Goal: Transaction & Acquisition: Purchase product/service

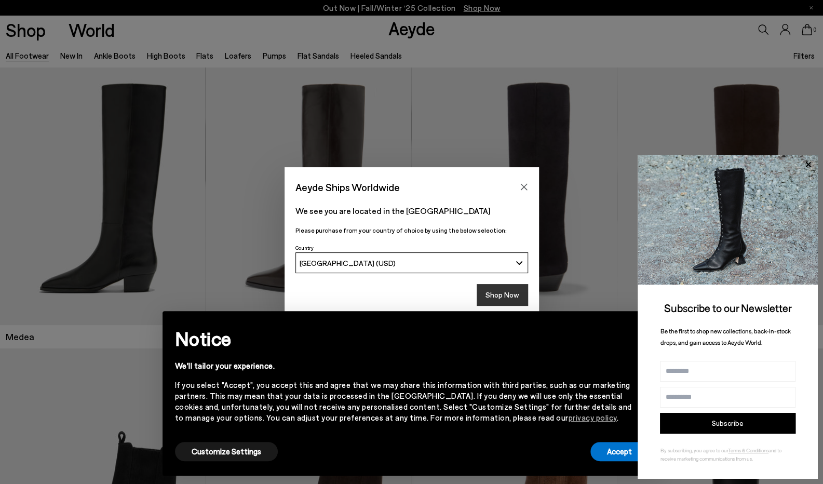
click at [504, 295] on button "Shop Now" at bounding box center [502, 295] width 51 height 22
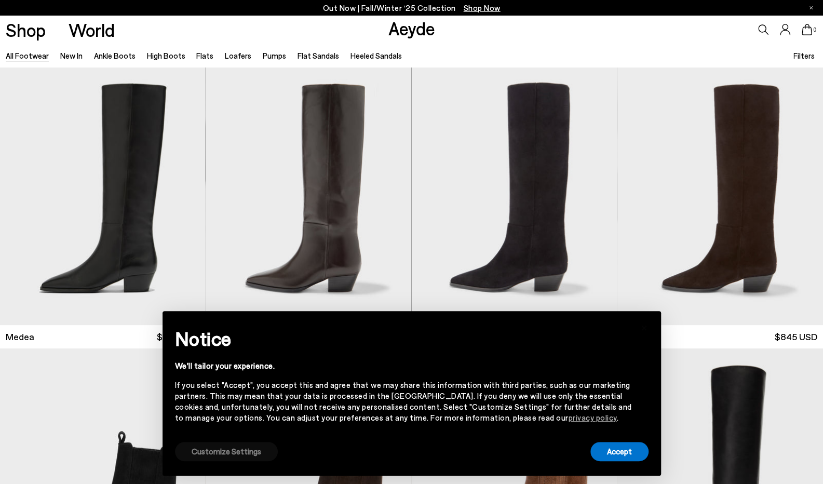
click at [234, 453] on button "Customize Settings" at bounding box center [226, 451] width 103 height 19
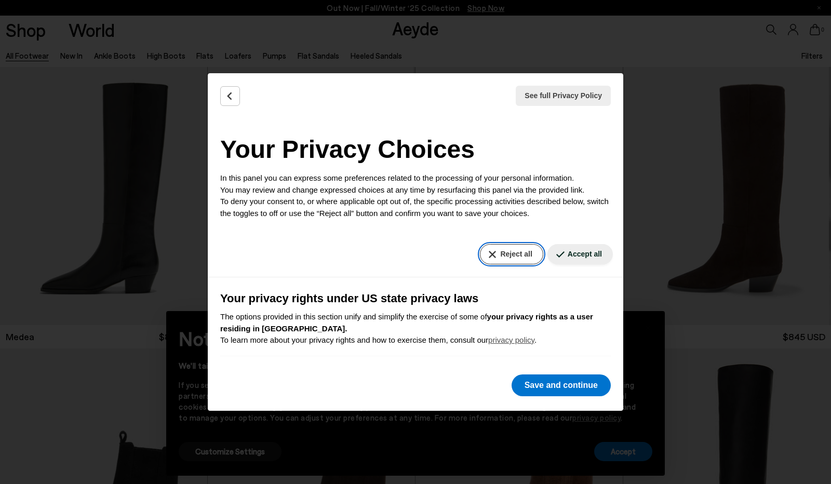
click at [500, 250] on button "Reject all" at bounding box center [511, 254] width 63 height 20
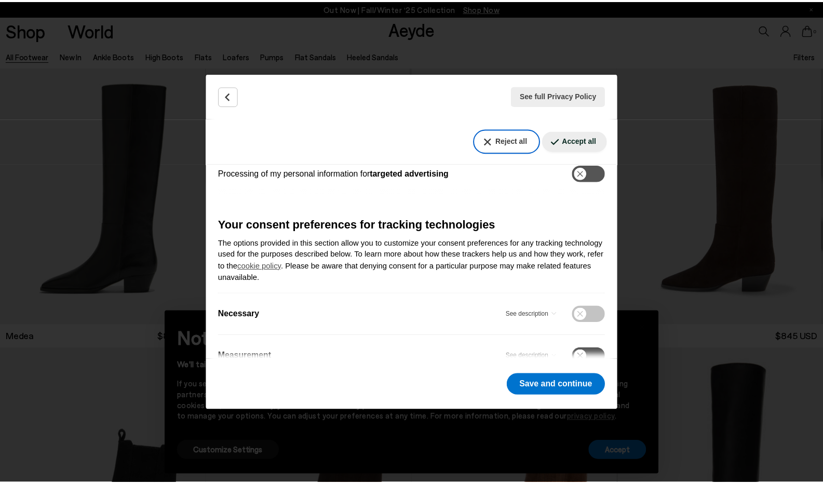
scroll to position [312, 0]
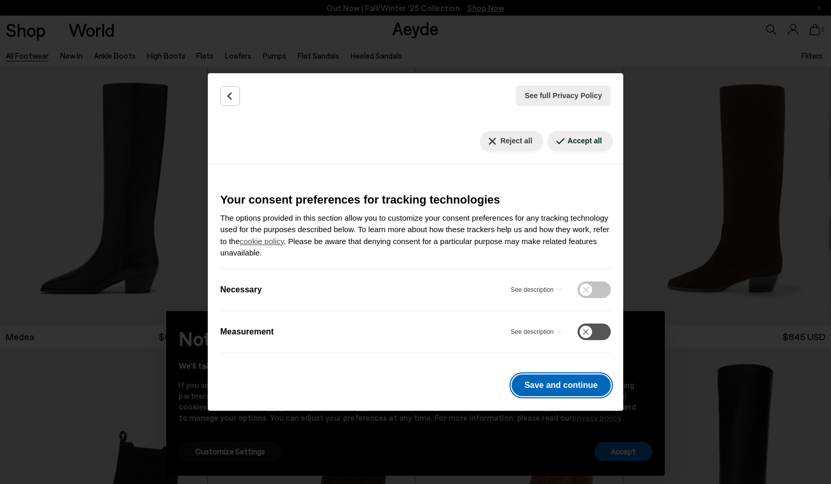
click at [555, 388] on button "Save and continue" at bounding box center [560, 385] width 99 height 22
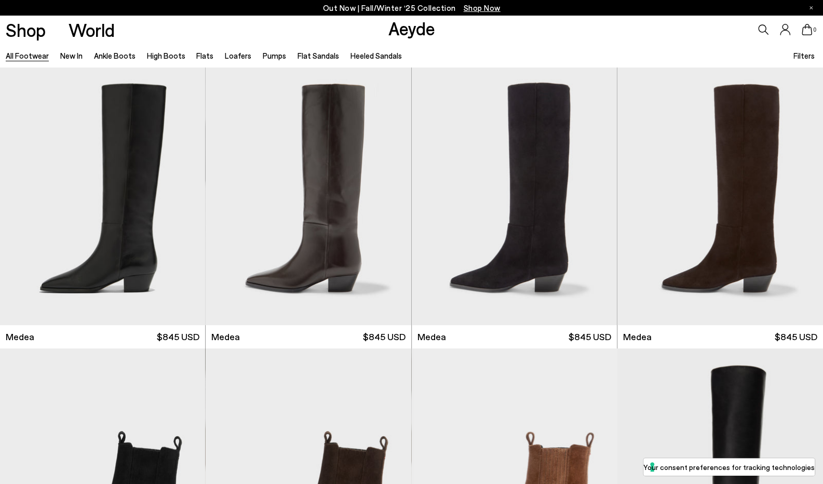
click at [806, 56] on span "Filters" at bounding box center [803, 55] width 21 height 9
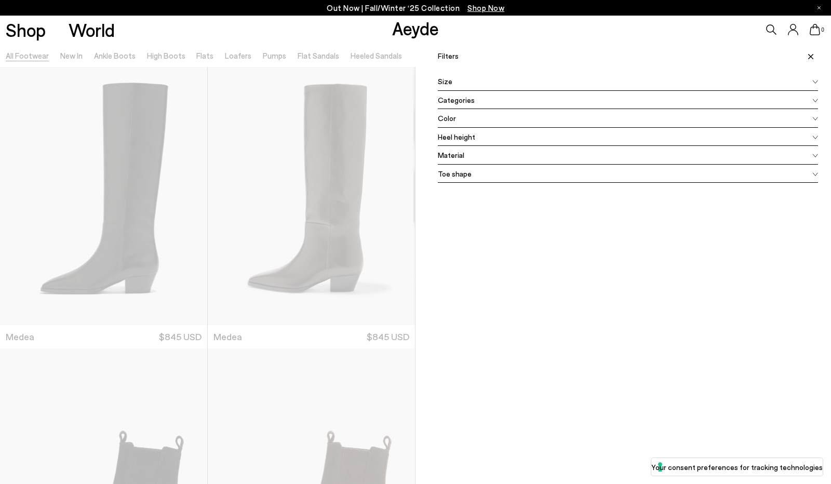
click at [812, 84] on icon at bounding box center [815, 82] width 6 height 4
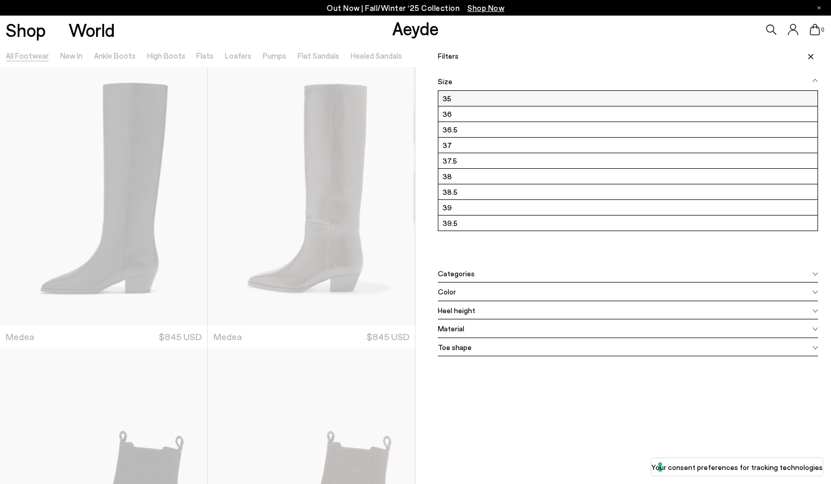
click at [548, 97] on label "35" at bounding box center [627, 98] width 379 height 15
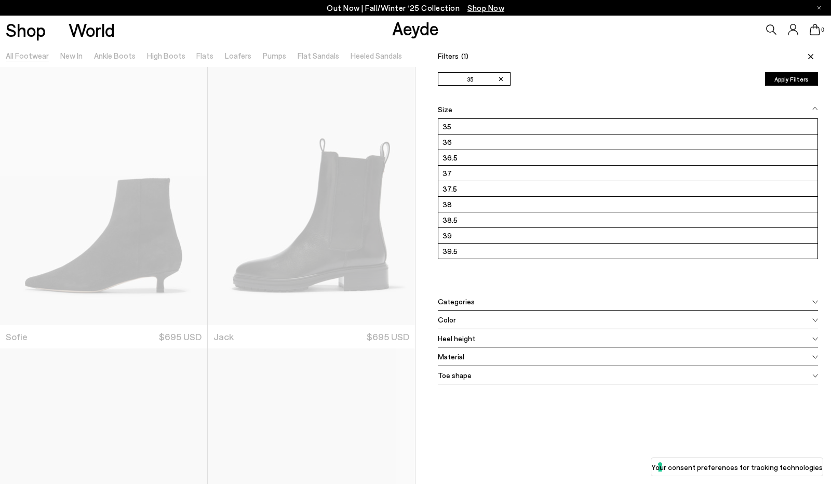
click at [807, 55] on span at bounding box center [809, 56] width 18 height 23
